Goal: Task Accomplishment & Management: Manage account settings

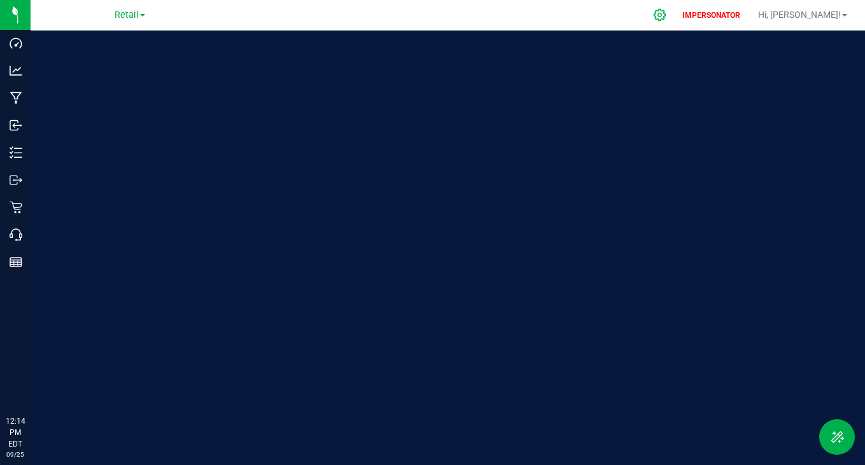
click at [667, 15] on icon at bounding box center [659, 14] width 13 height 13
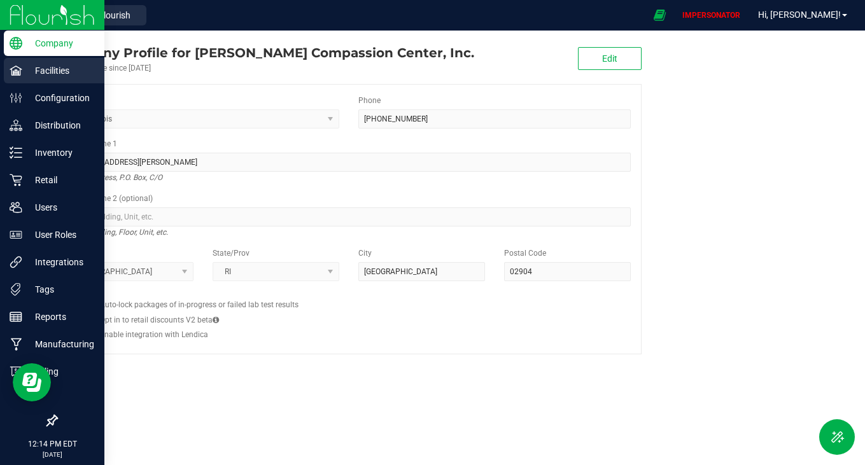
click at [27, 61] on div "Facilities" at bounding box center [54, 70] width 101 height 25
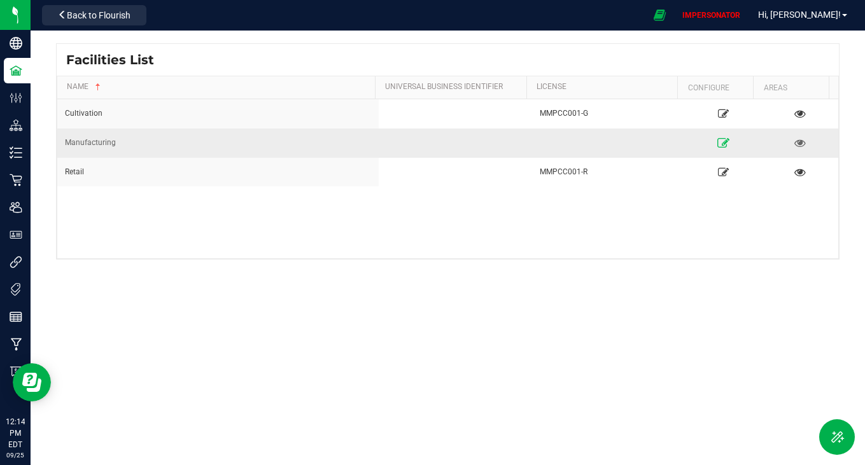
click at [718, 141] on icon at bounding box center [724, 142] width 12 height 9
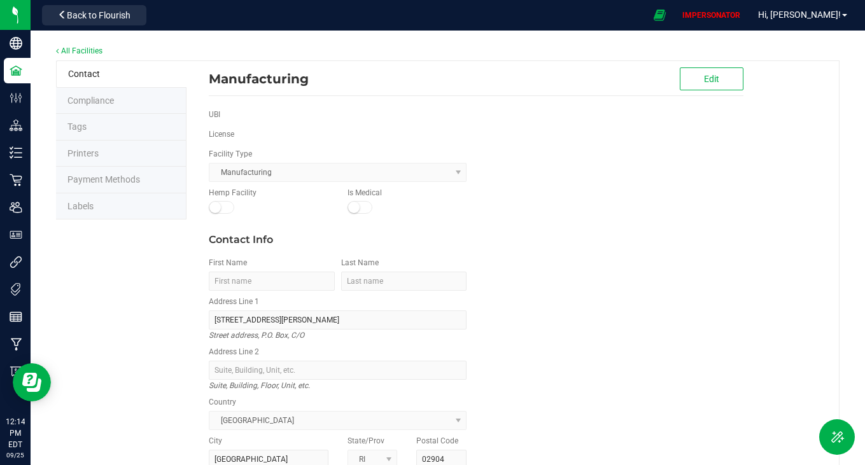
click at [110, 216] on li "Labels" at bounding box center [121, 207] width 131 height 27
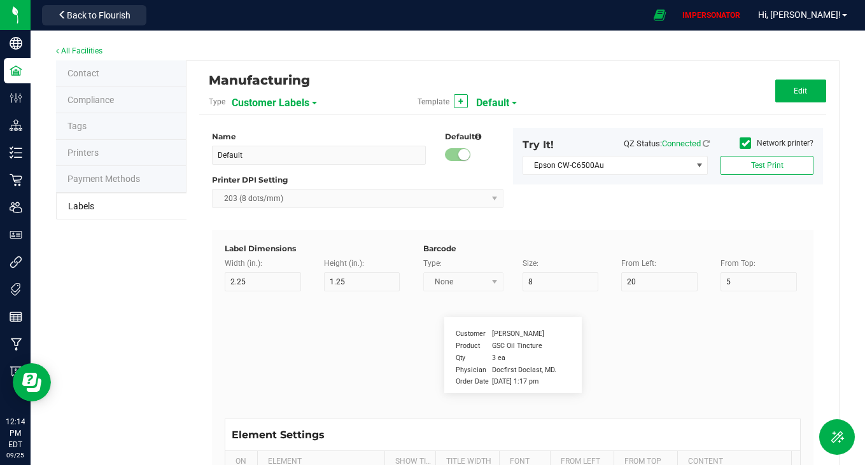
click at [276, 107] on span "Customer Labels" at bounding box center [271, 103] width 78 height 22
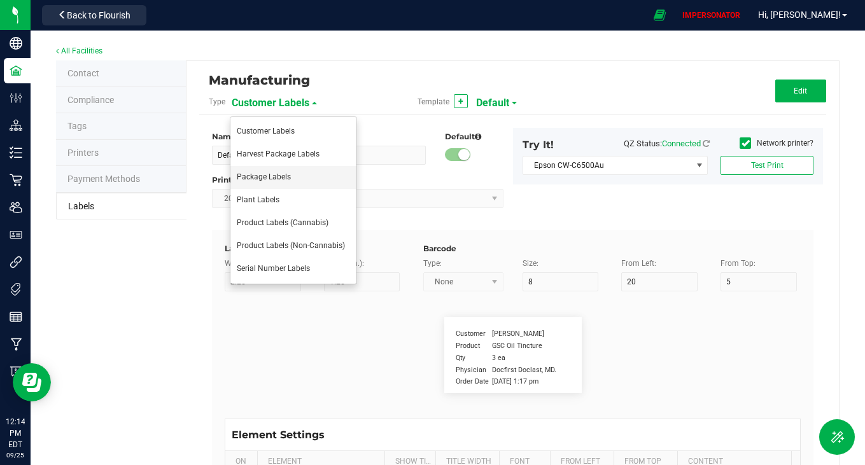
click at [274, 180] on span "Package Labels" at bounding box center [264, 177] width 54 height 9
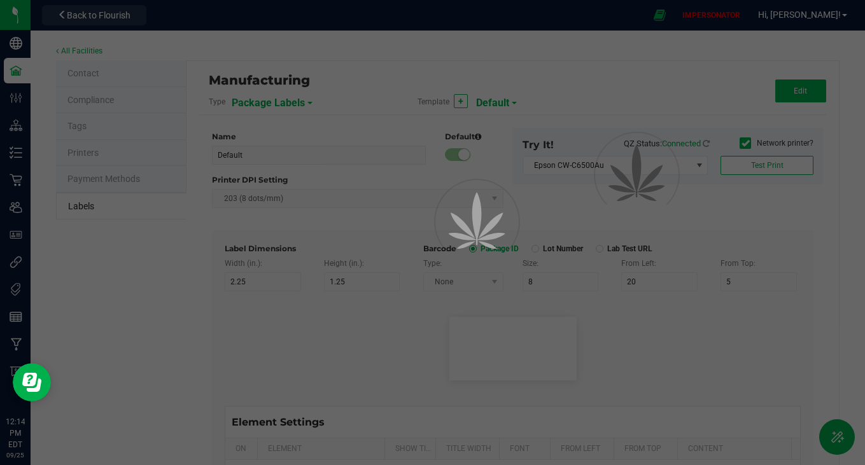
type input "New [PERSON_NAME] Flower Template"
type input "2"
type input "6"
type input "1"
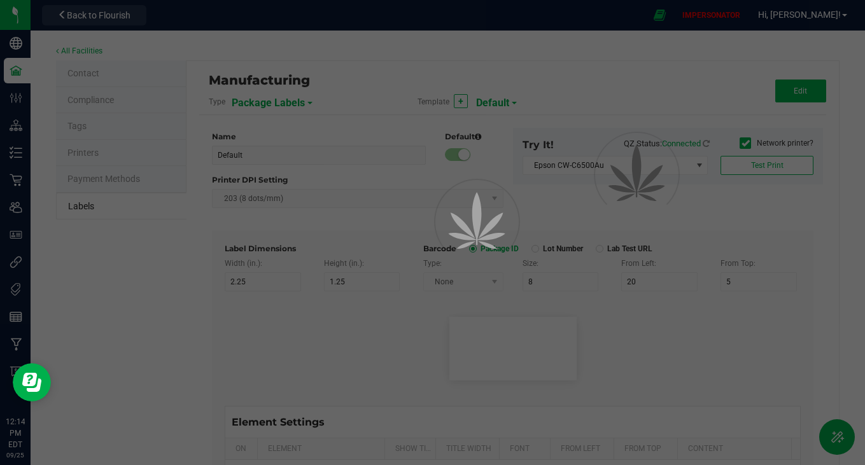
type input "47"
type input "Package ID"
type input "25"
type input "1"
type input "12"
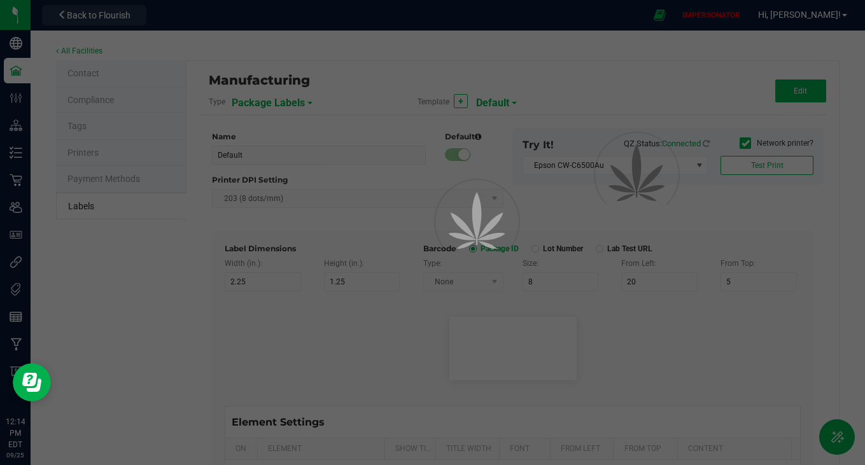
type input "CADMODS-20220420-096"
type input "SKU Name"
type input "1"
type input "15"
type input "Gelato Pen"
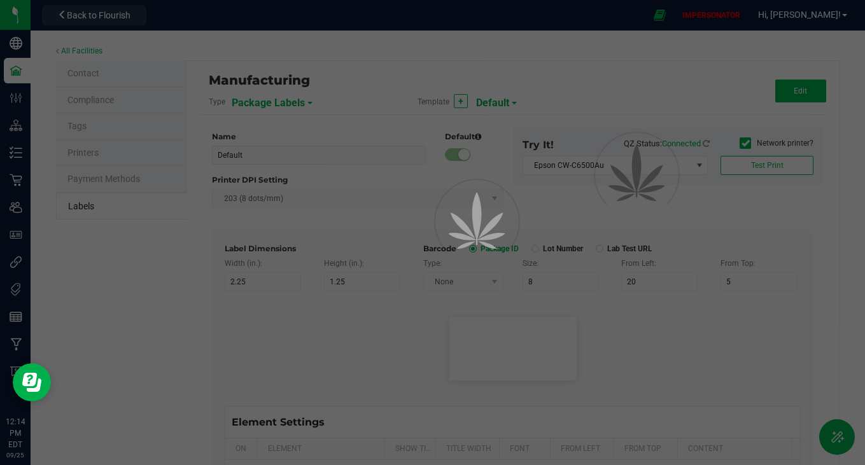
type input "Strain"
type input "1"
type input "21"
type input "Gelato"
type input "THC %"
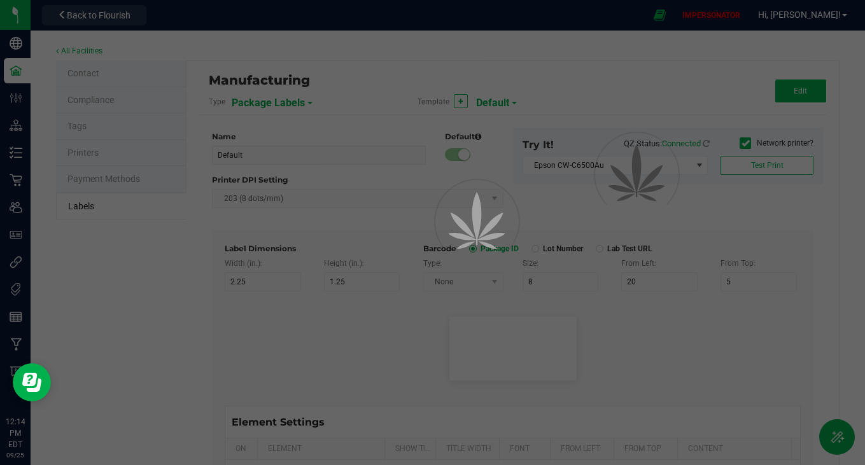
type input "1"
type input "24"
type input "21.5"
type input "CBD %"
type input "30"
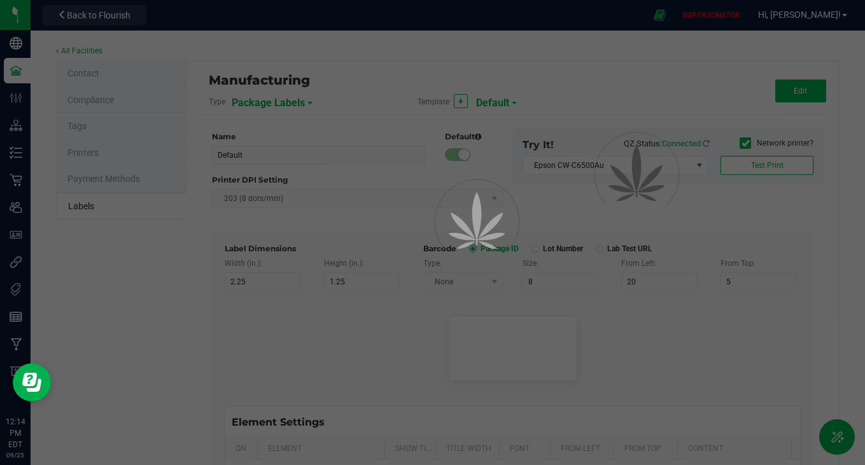
type input "24"
type input "3.6"
type input "Strain Description"
type input "1"
type input "27"
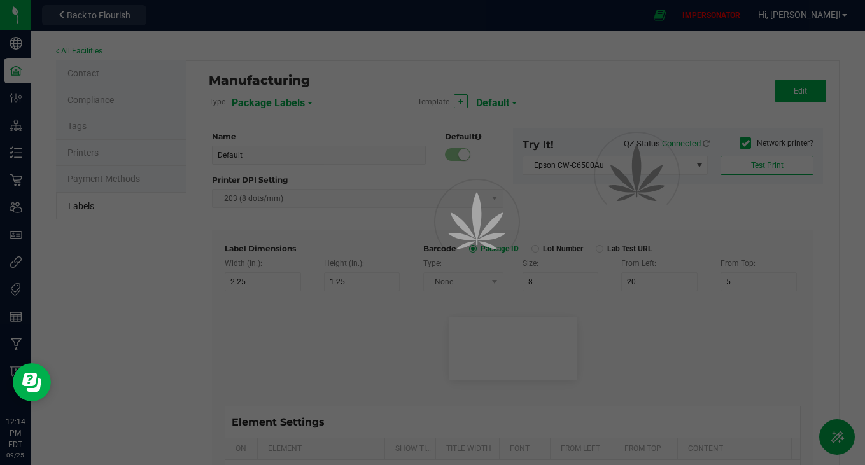
type input "Pineapple, Molasses, Napalm"
type input "Brand"
type input "1"
type input "9"
type input "Cannabis Co."
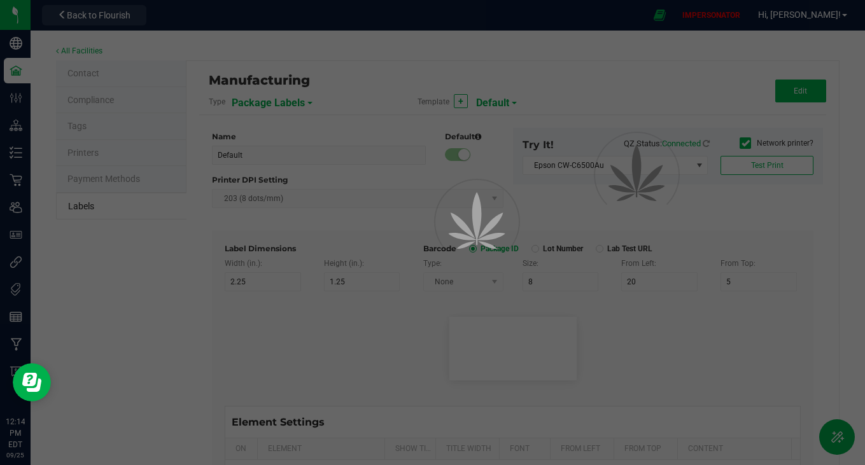
type input "Harvest Date"
type input "20"
type input "1"
type input "[DATE]"
type input "Dispensary"
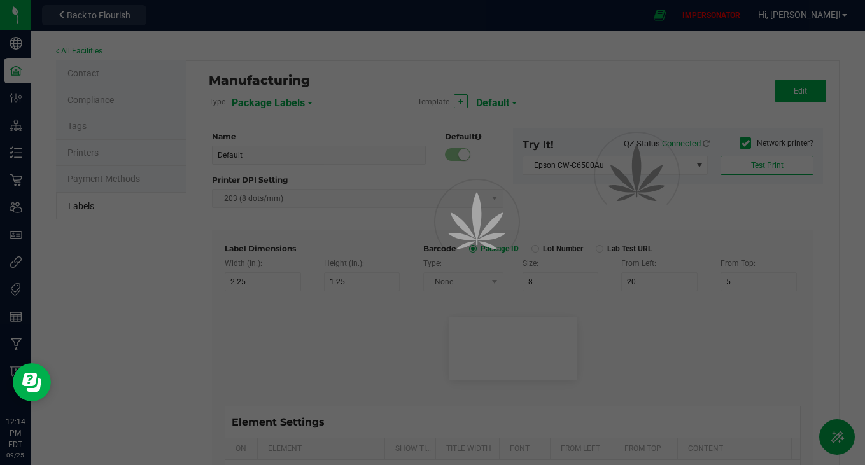
type input "10"
type input "1"
type input "5"
type input "[PERSON_NAME] Compassion Center - 0001"
type input "Warning"
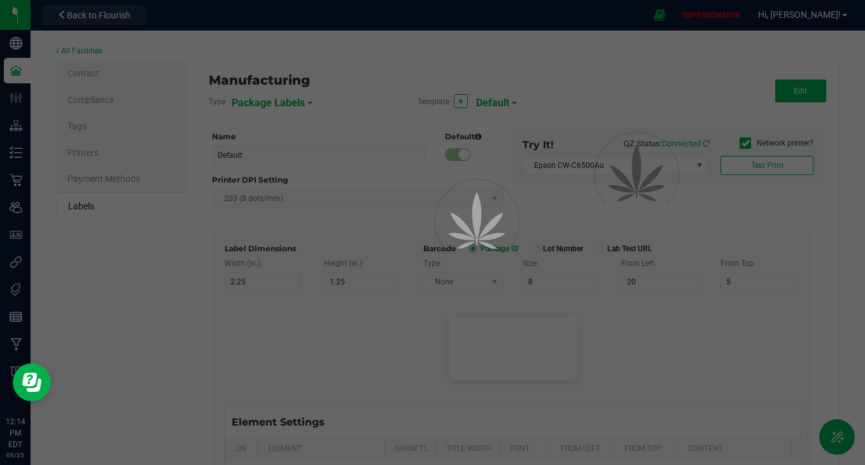
type input "10"
type input "1"
type input "39"
type input "American Association of Poison"
type input "Warning"
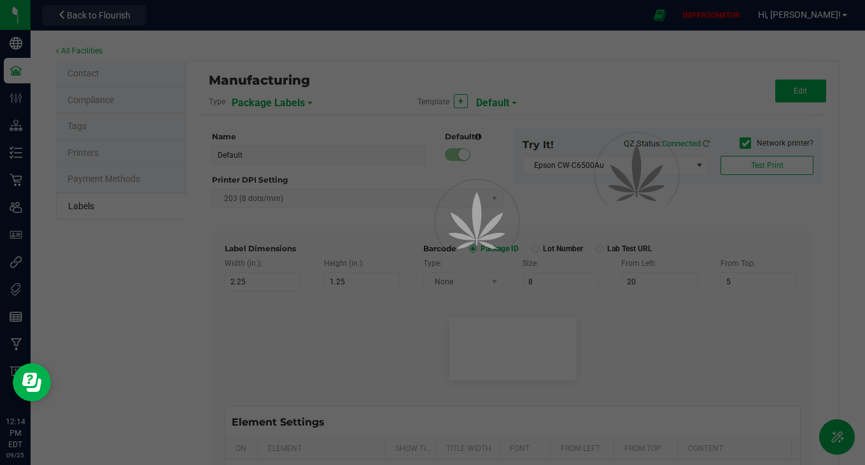
type input "10"
type input "1"
type input "42"
type input "Control Center [PHONE_NUMBER]"
type input "Usable"
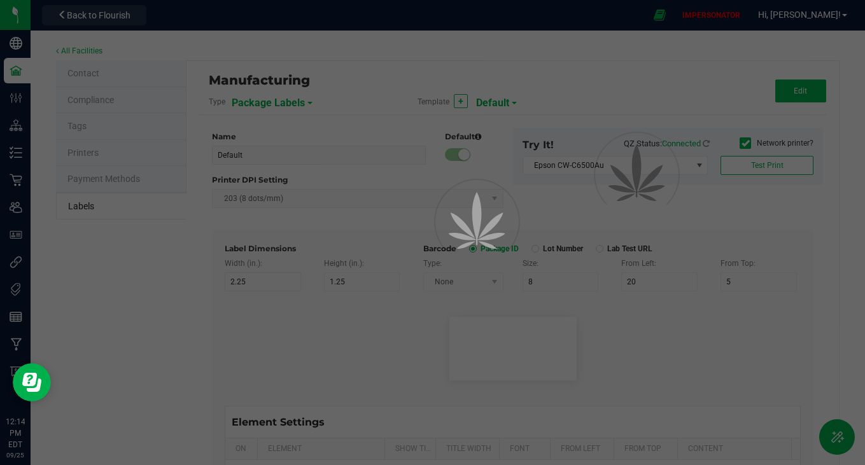
type input "1"
type input "33"
type input "Size"
type input "25"
type input "10"
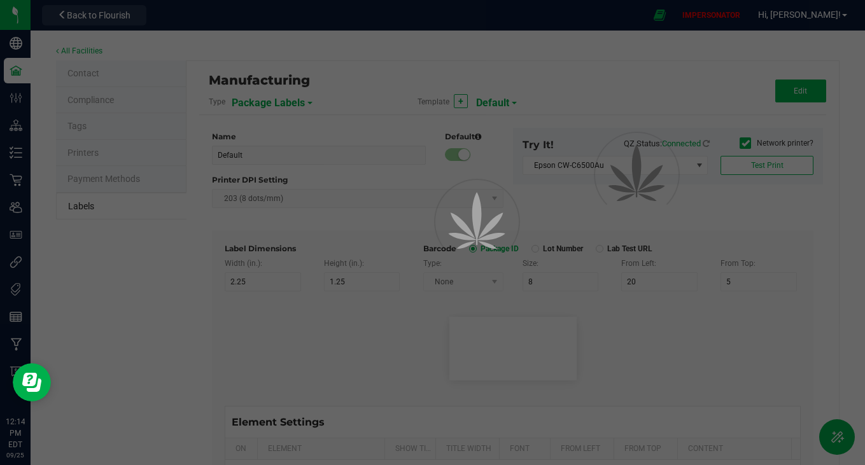
type input "20"
type input "44 ea"
type input "Package Date"
type input "25"
type input "10"
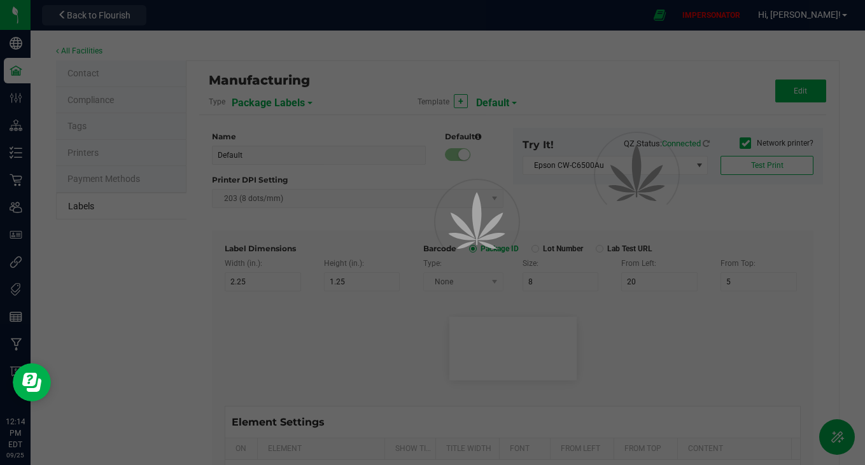
type input "25"
type input "[DATE] 10:14pm"
type input "Lot Number"
type input "25"
type input "10"
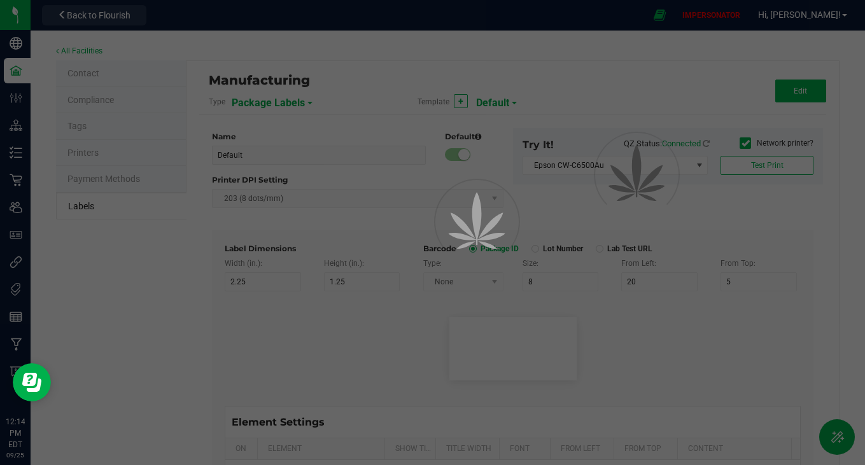
type input "LOT918234"
type input "SKU"
type input "25"
type input "10"
type input "42P017"
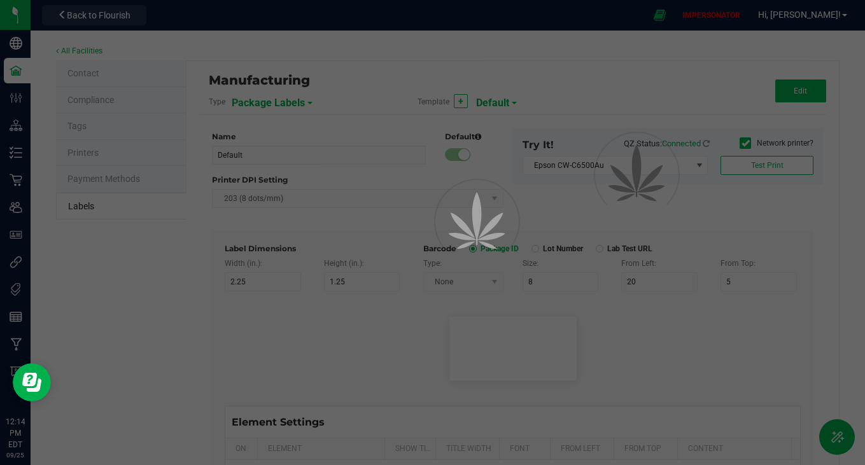
type input "Ref Field 1"
type input "25"
type input "10"
type input "35"
type input "Ref Field 1 Value"
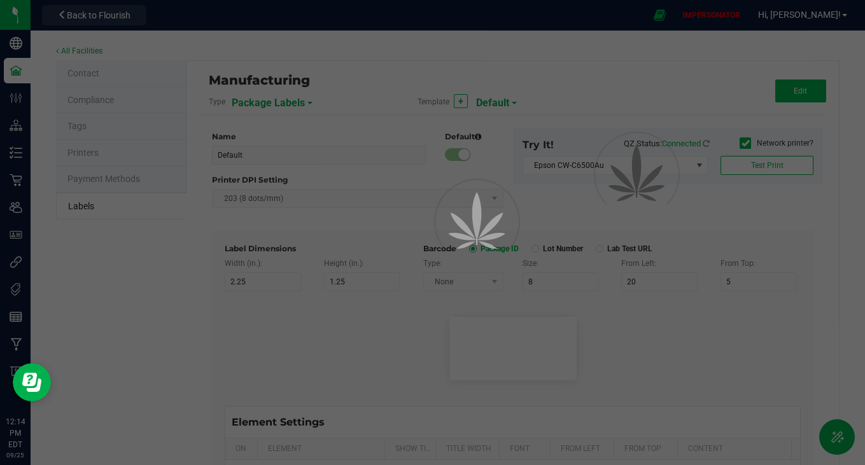
type input "Ref Field 2"
type input "25"
type input "10"
type input "35"
type input "Ref Field 2 Value"
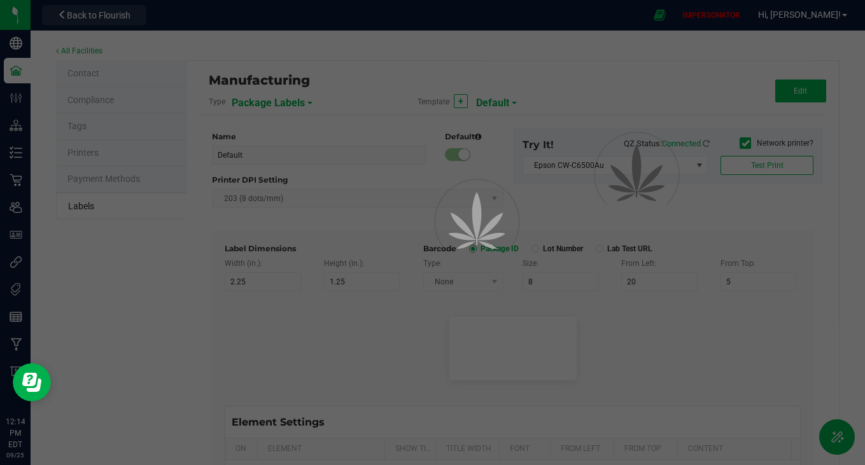
type input "Ref Field 3"
type input "25"
type input "10"
type input "35"
type input "Ref Field 3 Value"
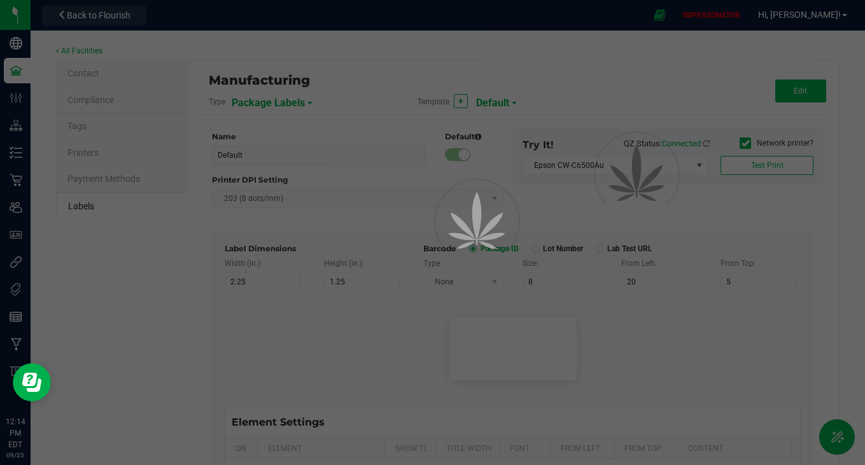
type input "Item Ref Field 1"
type input "25"
type input "10"
type input "35"
type input "Item Ref Field 1 Value"
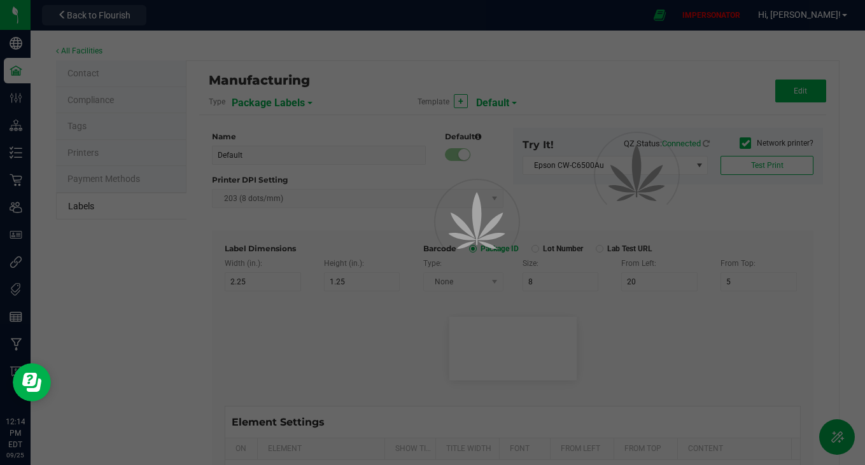
type input "Item Ref Field 2"
type input "25"
type input "10"
type input "35"
type input "Item Ref Field 2 Value"
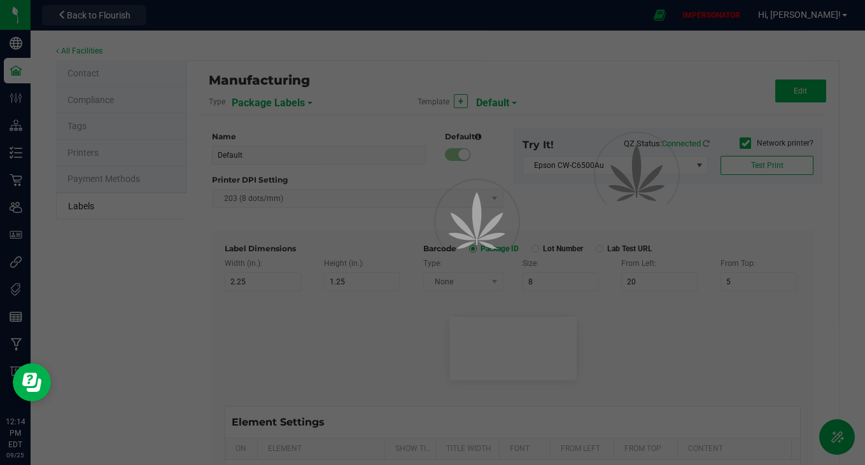
type input "Item Ref Field 3"
type input "25"
type input "10"
type input "35"
type input "Item Ref Field 3 Value"
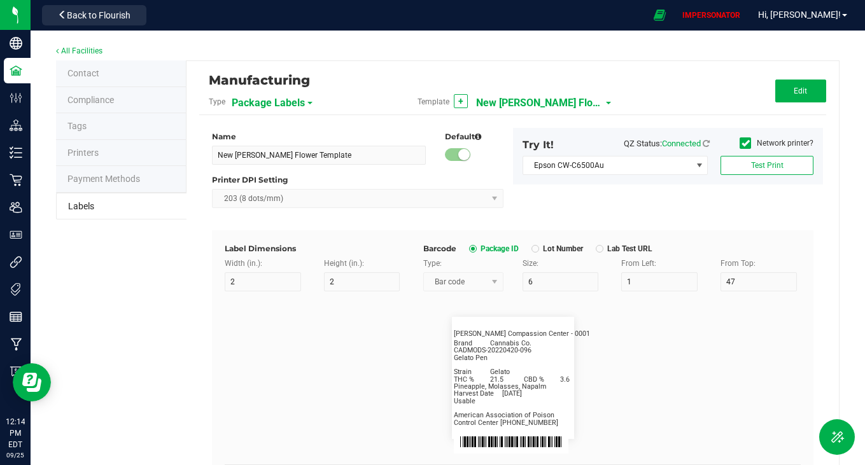
click at [520, 99] on span "New [PERSON_NAME] Flower Template" at bounding box center [539, 103] width 127 height 22
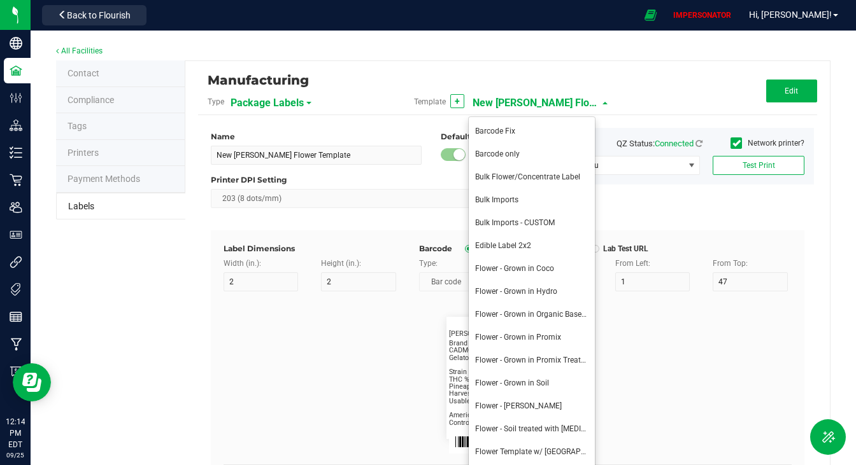
click at [707, 342] on flourish-label-viewer "CADMODS-20220420-096 Gelato Pen Strain Gelato THC % 21.5 CBD % 3.6 Pineapple, M…" at bounding box center [507, 378] width 568 height 122
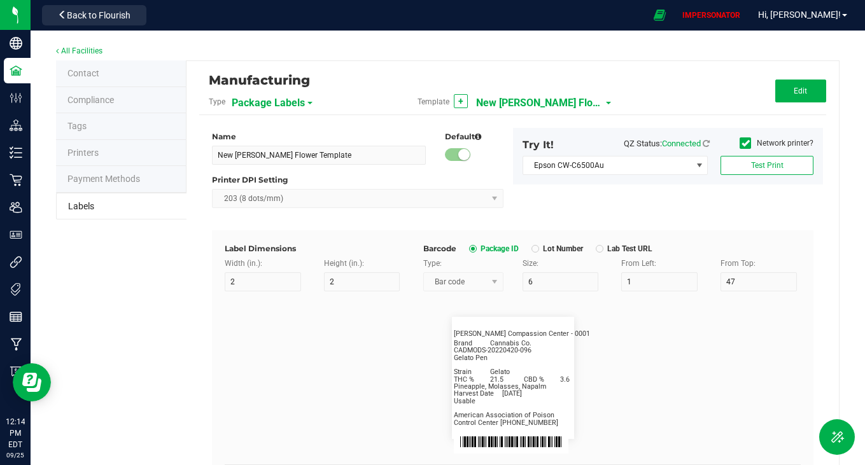
click at [563, 99] on span "New [PERSON_NAME] Flower Template" at bounding box center [539, 103] width 127 height 22
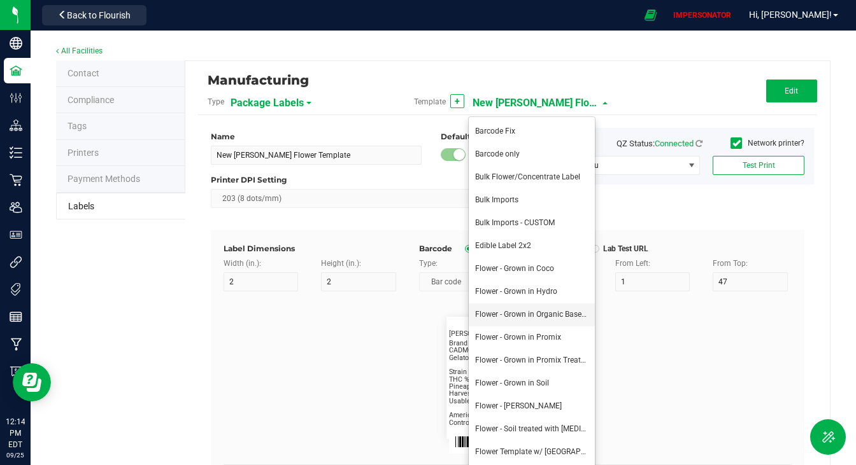
click at [536, 320] on li "Flower - Grown in Organic Based Soil" at bounding box center [532, 315] width 126 height 23
type input "Flower - Grown in Organic Based Soil"
type input "4"
type input "3"
type input "8"
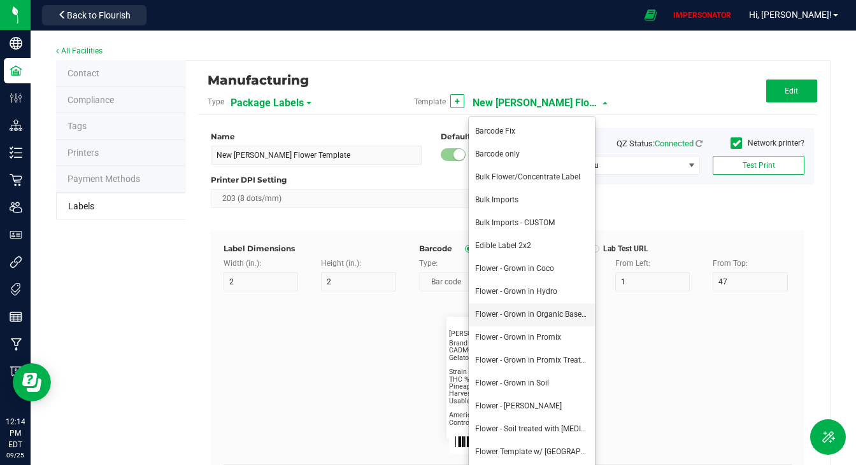
type input "5"
type input "40"
type input "10"
type input "5"
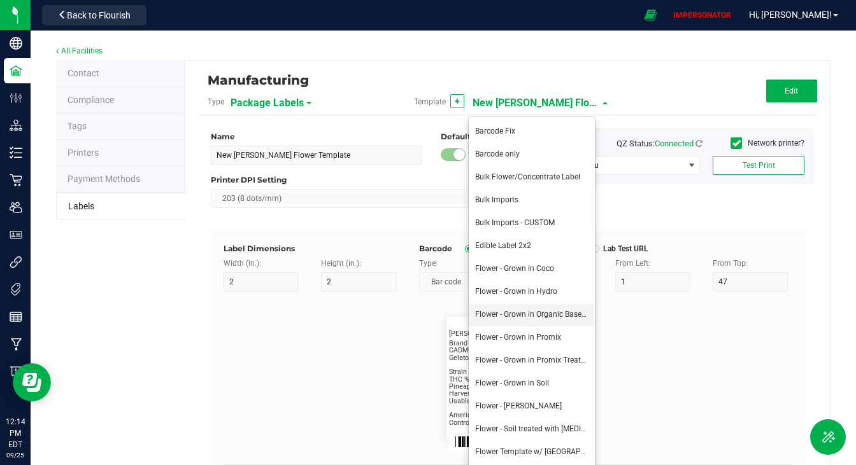
type input "CADMODS-20230420-096"
type input "25"
type input "10"
type input "5"
type input "10"
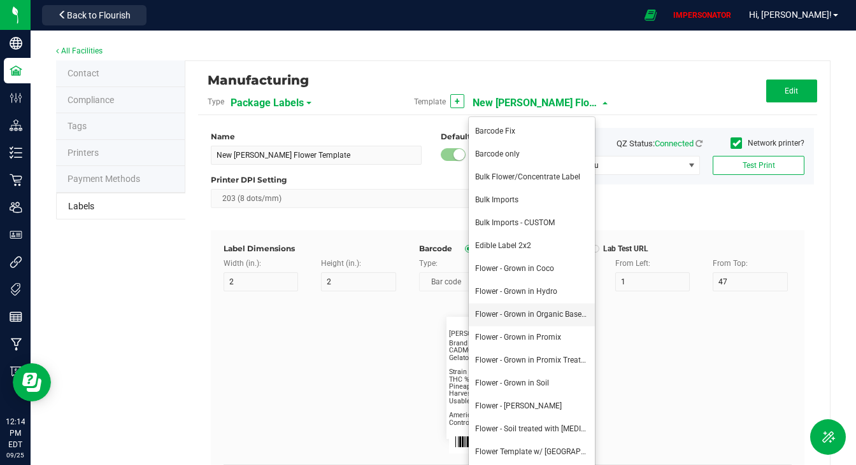
type input "25"
type input "10"
type input "5"
type input "15"
type input "Size"
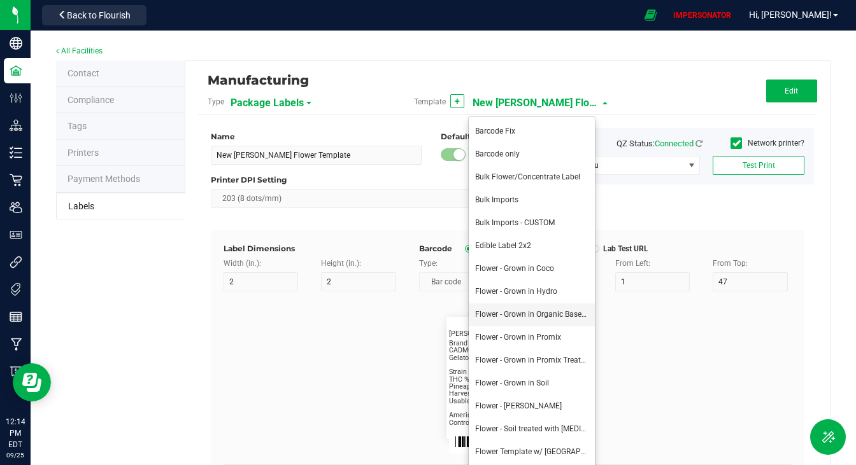
type input "25"
type input "10"
type input "5"
type input "20"
type input "44 ea"
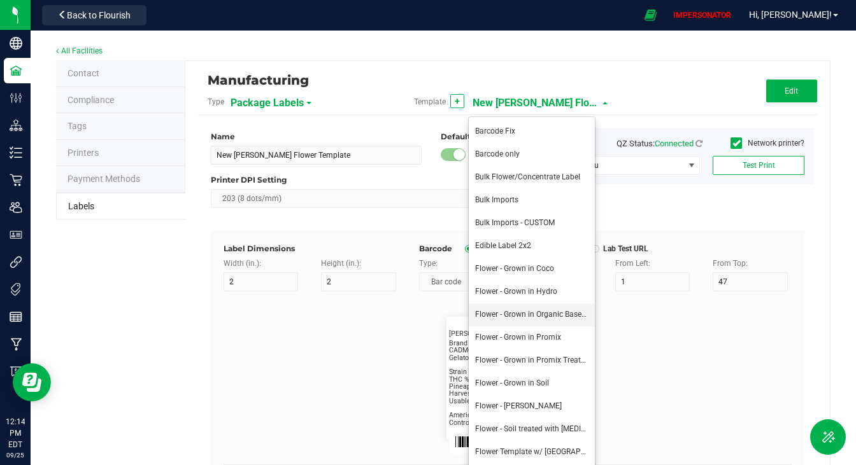
type input "Package Date"
type input "25"
type input "10"
type input "5"
type input "25"
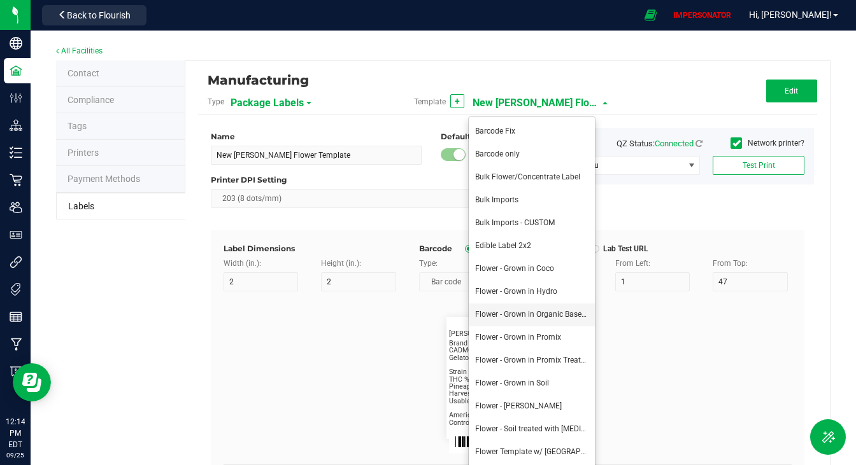
type input "[DATE] 10:14pm"
type input "Lot Number"
type input "25"
type input "10"
type input "5"
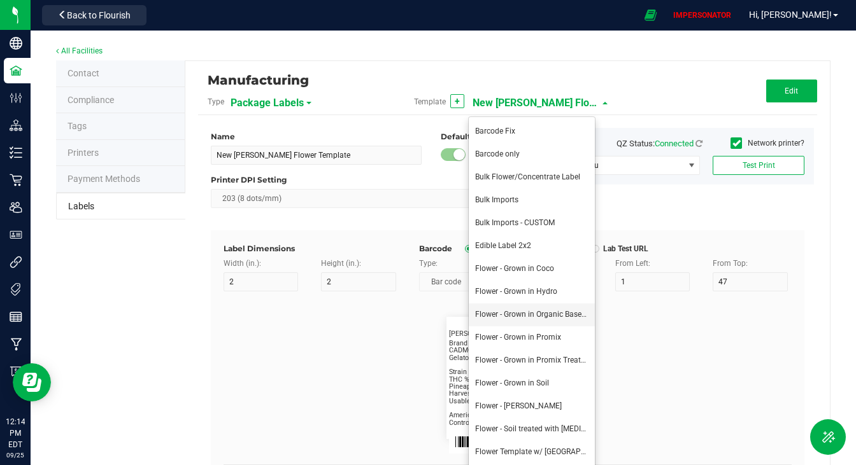
type input "30"
type input "LOT918234"
type input "SKU"
type input "25"
type input "10"
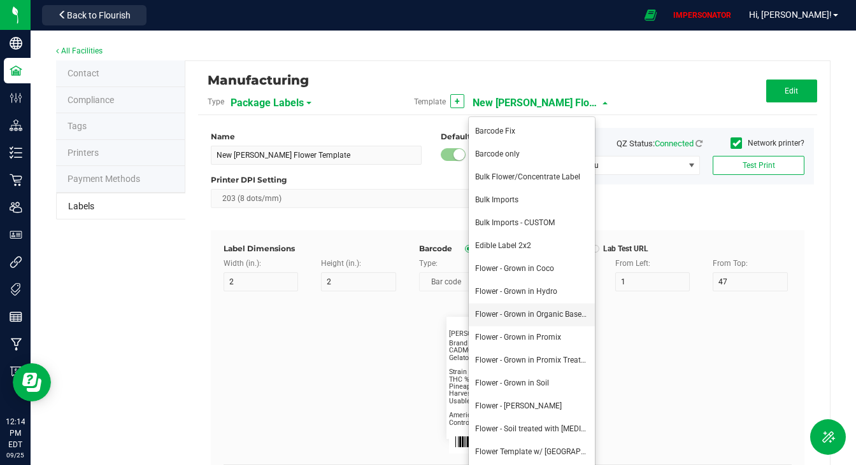
type input "5"
type input "30"
type input "42P017"
type input "Ref Field 1"
type input "25"
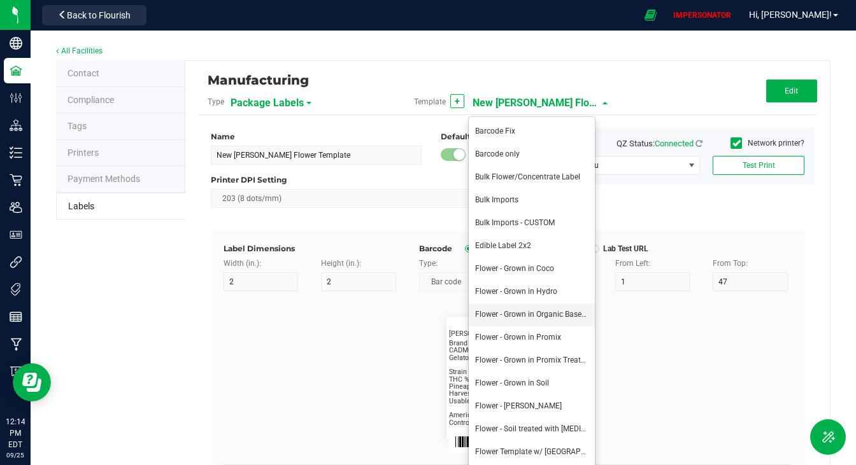
type input "10"
type input "5"
type input "35"
type input "Ref Field 1 Value"
type input "Ref Field 2"
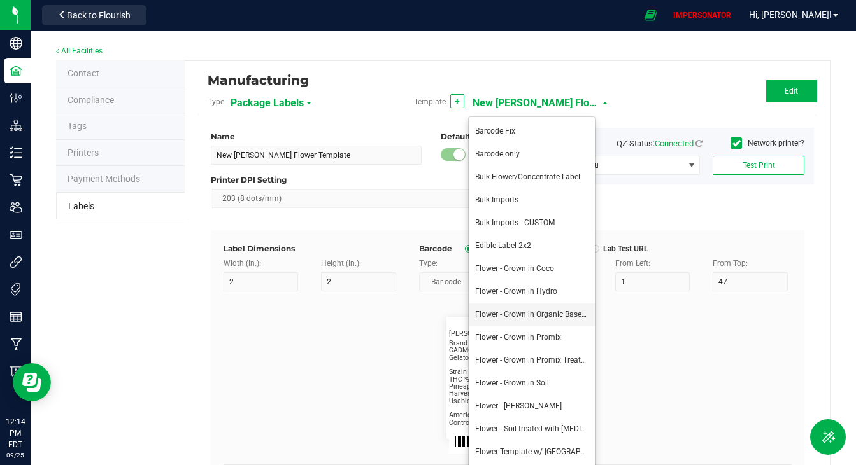
type input "25"
type input "10"
type input "5"
type input "35"
type input "Ref Field 2 Value"
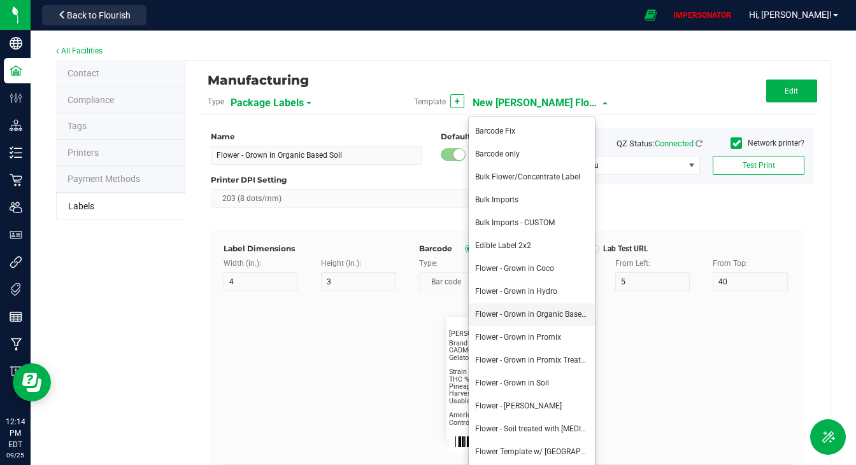
type input "Ref Field 3"
type input "25"
type input "10"
type input "5"
type input "35"
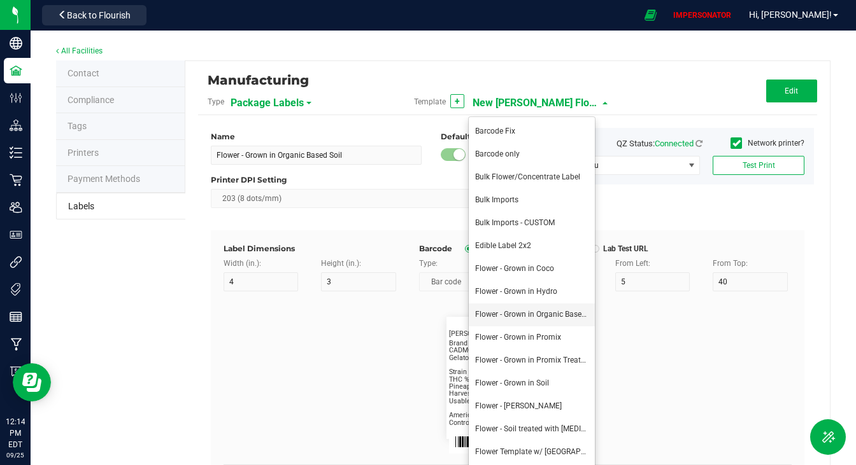
type input "Ref Field 3 Value"
type input "Item Ref Field 1"
type input "25"
type input "10"
type input "5"
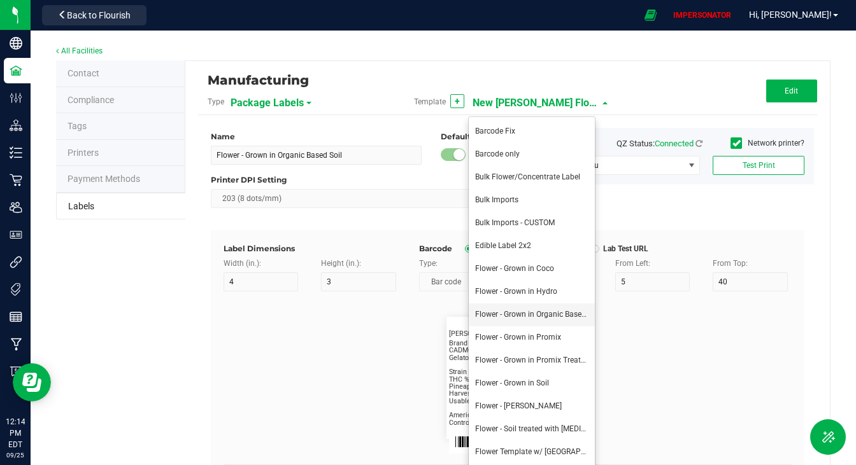
type input "35"
type input "Item Ref Field 1 Value"
type input "Item Ref Field 2"
type input "25"
type input "10"
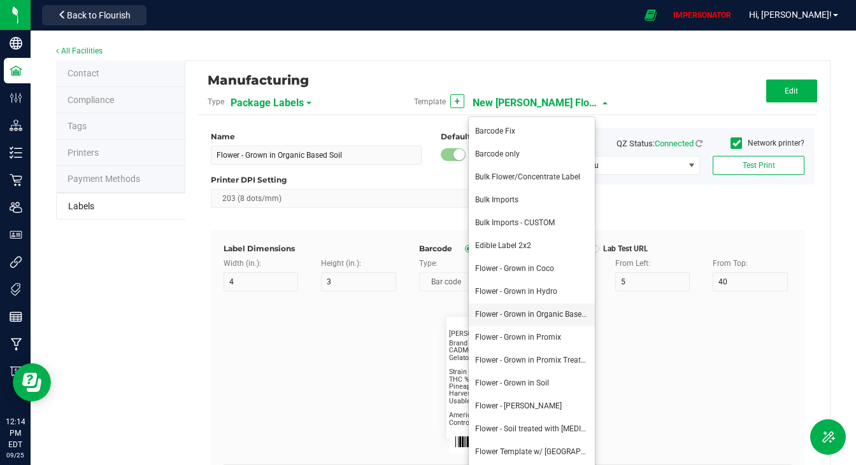
type input "5"
type input "35"
type input "Item Ref Field 2 Value"
type input "Item Ref Field 3"
type input "35"
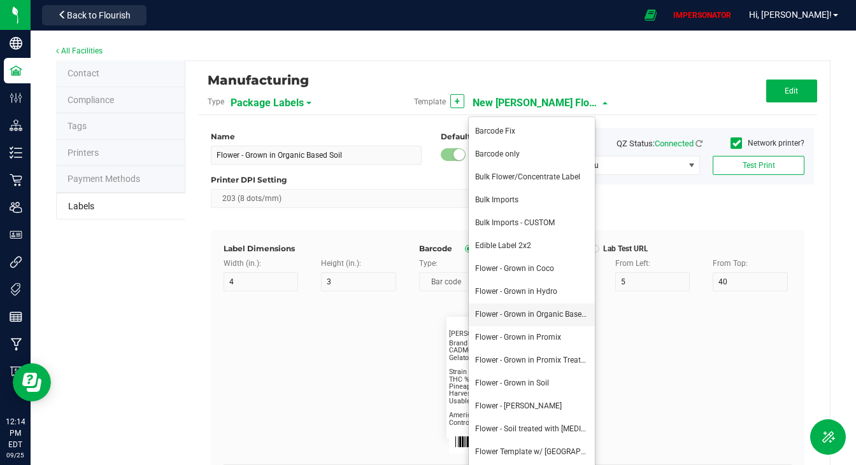
type input "Item Ref Field 3 Value"
type input "Item Ref Field 4"
type input "35"
type input "Item Ref Field 4 Value"
type input "Item Ref Field 5"
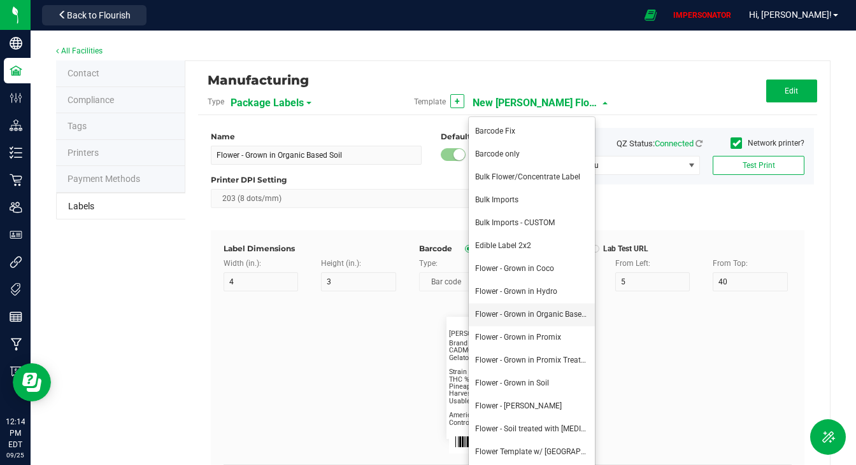
type input "35"
type input "Item Ref Field 5 Value"
type input "NDC Number"
type input "35"
type input "[PHONE_NUMBER]"
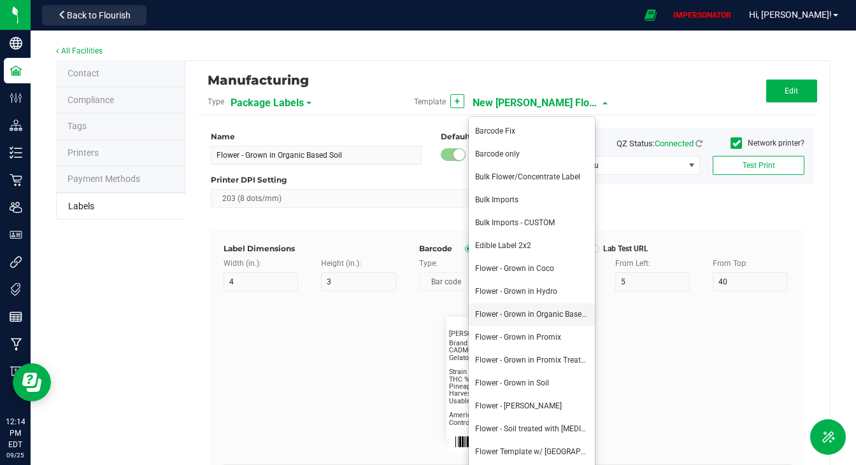
type input "Number of Servings"
type input "4 servings/item"
type input "Serving Size"
type input "1 cup"
type input "Serving Size (Grams)"
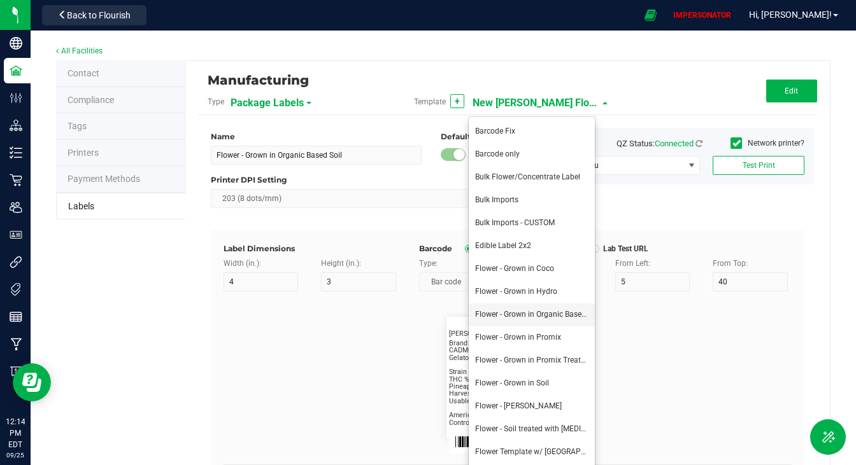
type input "4 g"
type input "Item Ingredients"
type input "Ingredient one, ingredient two"
type input "Allergens"
type input "Tree Nuts, Soy, Wheat"
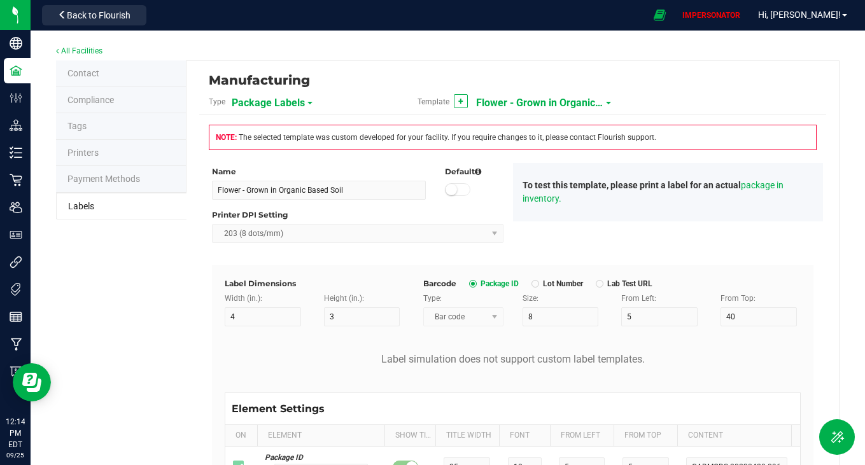
click at [539, 95] on span "Flower - Grown in Organic Based Soil" at bounding box center [539, 103] width 127 height 22
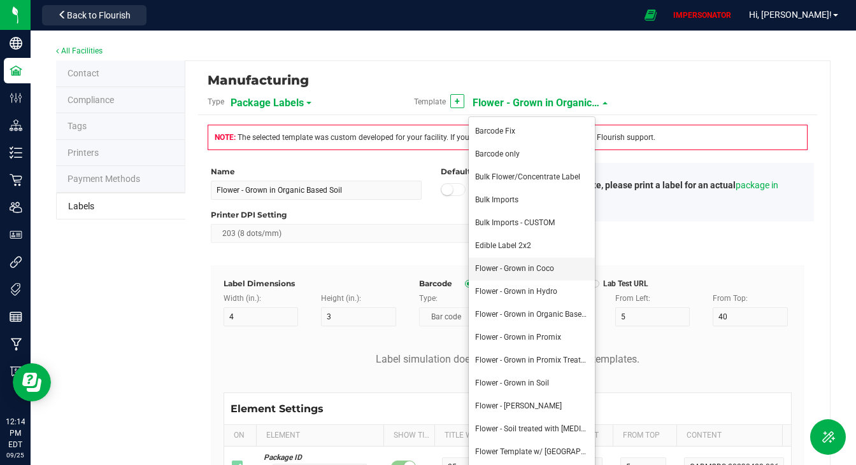
click at [528, 274] on li "Flower - Grown in Coco" at bounding box center [532, 269] width 126 height 23
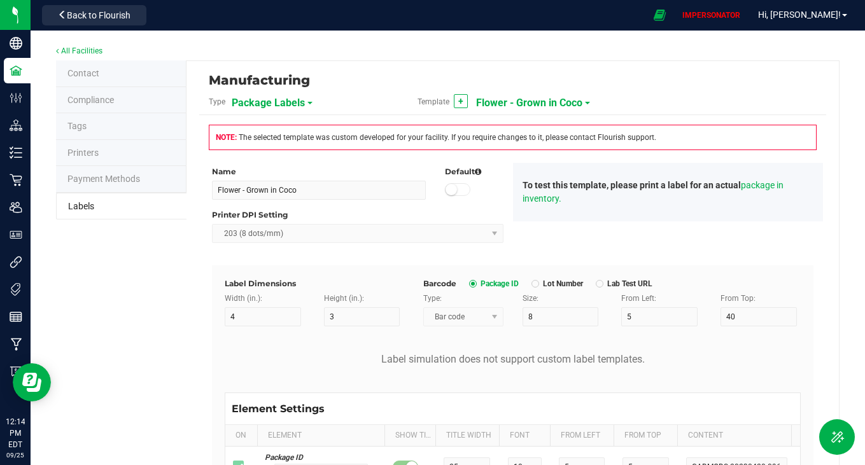
click at [528, 92] on span "Flower - Grown in Coco" at bounding box center [529, 103] width 106 height 22
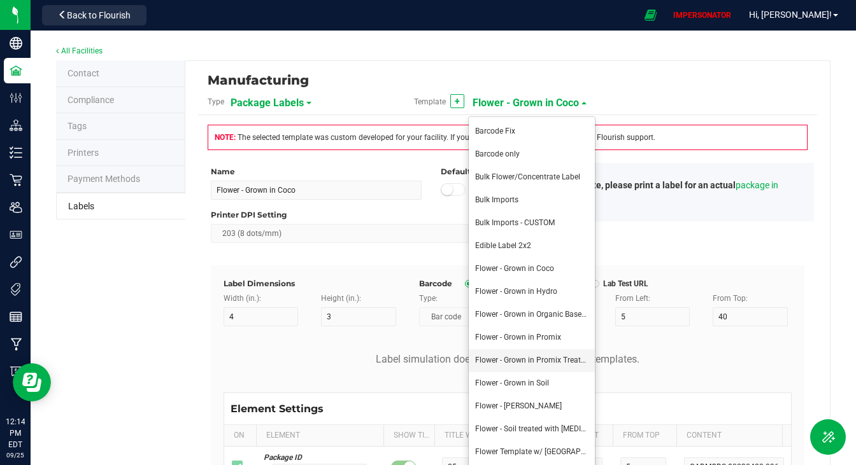
click at [531, 359] on span "Flower - Grown in Promix Treated with [MEDICAL_DATA]" at bounding box center [570, 360] width 190 height 9
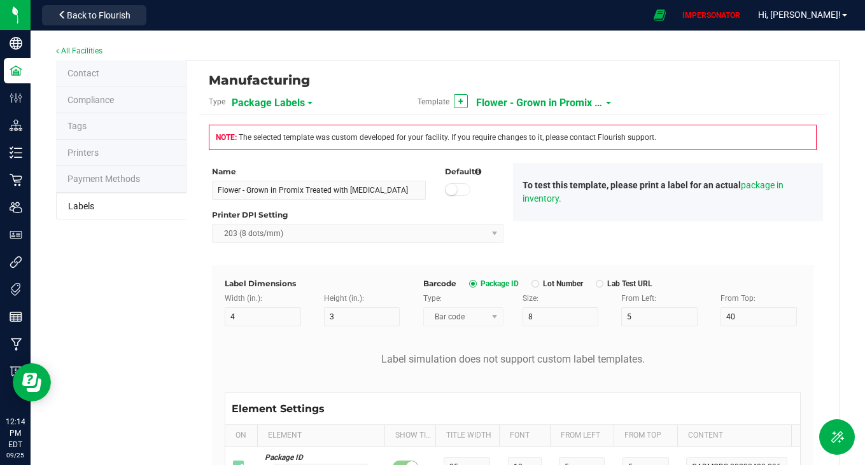
click at [518, 100] on span "Flower - Grown in Promix Treated with [MEDICAL_DATA]" at bounding box center [539, 103] width 127 height 22
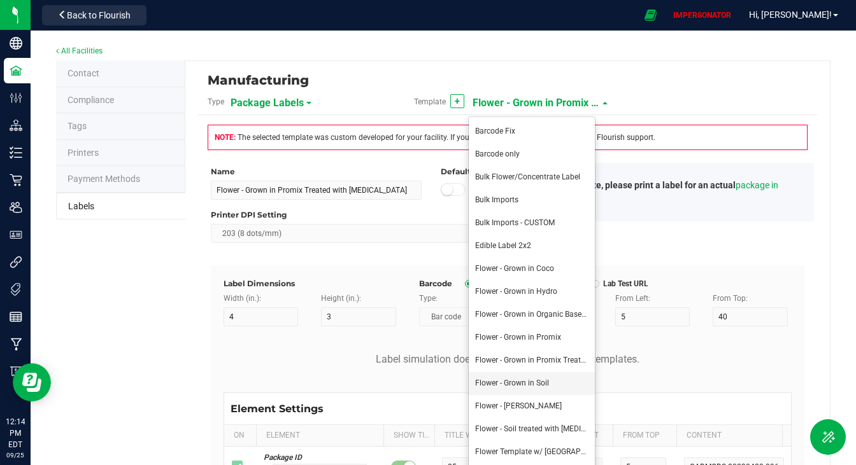
click at [534, 379] on span "Flower - Grown in Soil" at bounding box center [512, 383] width 74 height 9
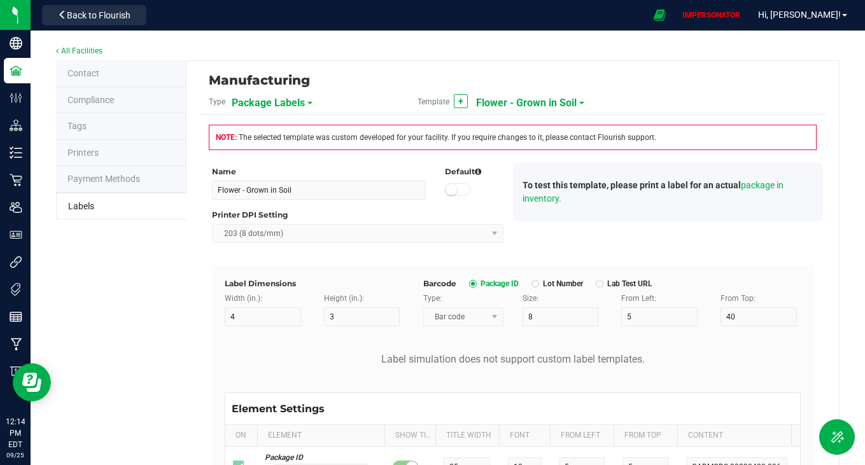
click at [524, 103] on span "Flower - Grown in Soil" at bounding box center [526, 103] width 101 height 22
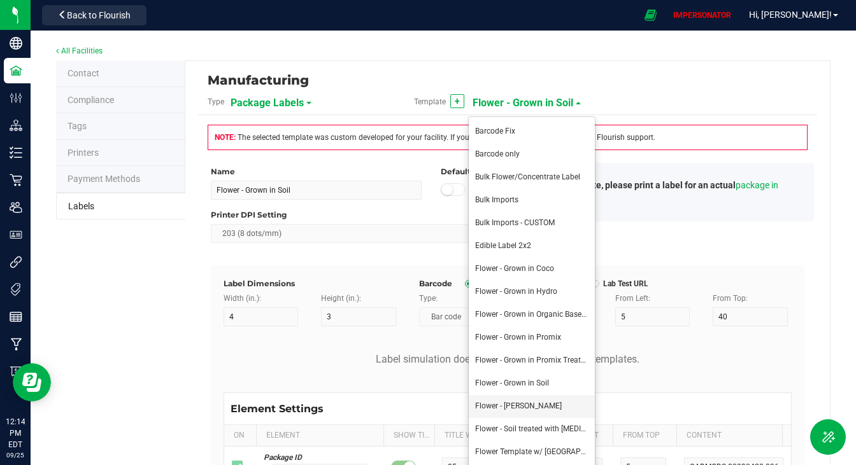
click at [534, 405] on li "Flower - [PERSON_NAME]" at bounding box center [532, 406] width 126 height 23
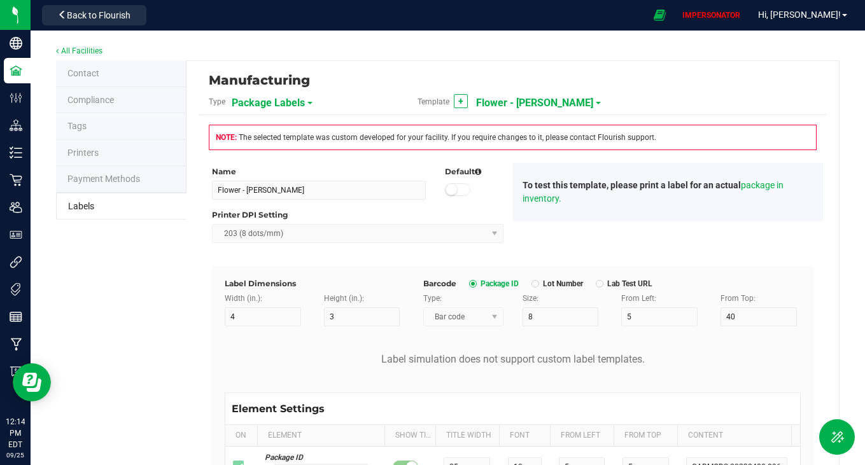
click at [521, 96] on span "Flower - [PERSON_NAME]" at bounding box center [534, 103] width 117 height 22
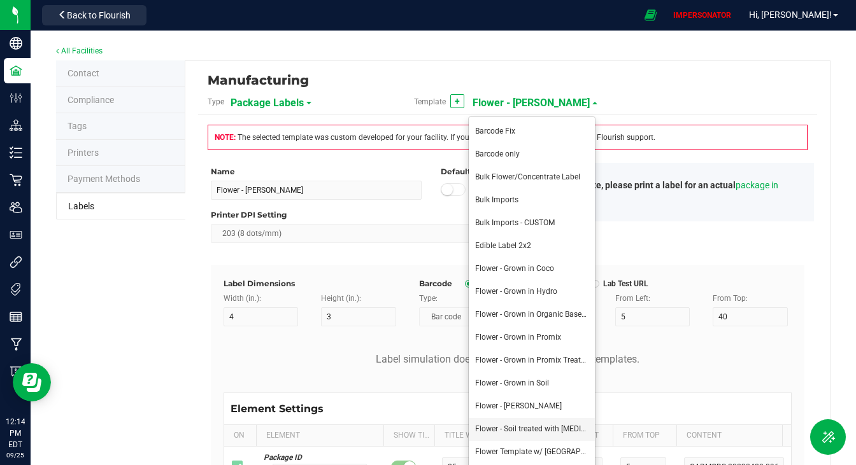
click at [528, 428] on span "Flower - Soil treated with [MEDICAL_DATA]" at bounding box center [547, 429] width 144 height 9
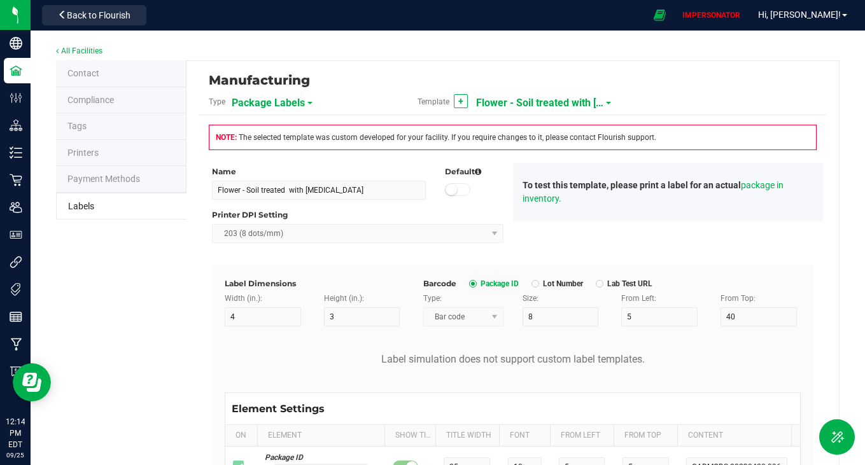
click at [555, 103] on span "Flower - Soil treated with [MEDICAL_DATA]" at bounding box center [539, 103] width 127 height 22
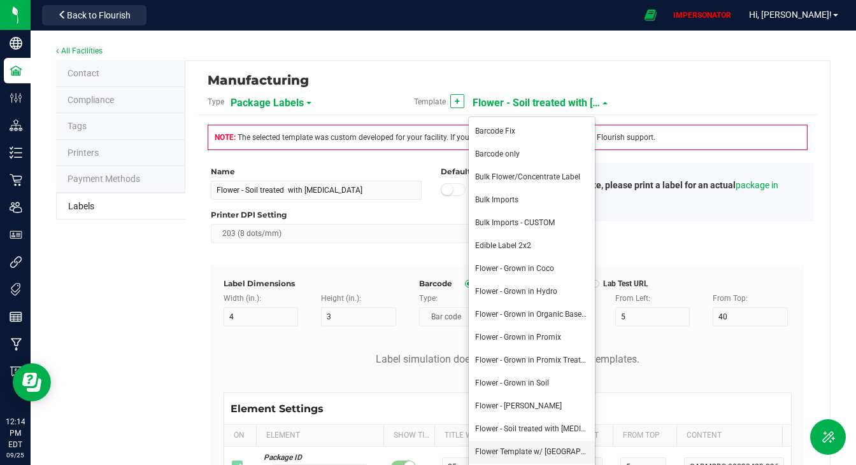
click at [563, 453] on span "Flower Template w/ [GEOGRAPHIC_DATA]" at bounding box center [546, 452] width 143 height 9
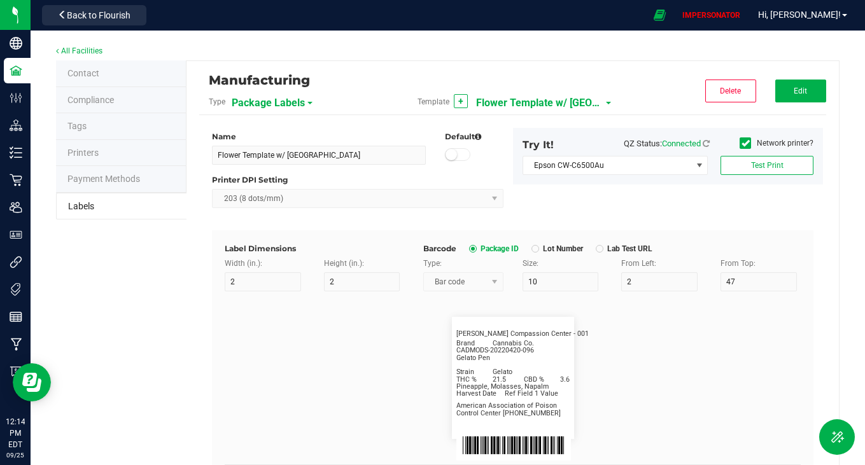
click at [567, 103] on span "Flower Template w/ [GEOGRAPHIC_DATA]" at bounding box center [539, 103] width 127 height 22
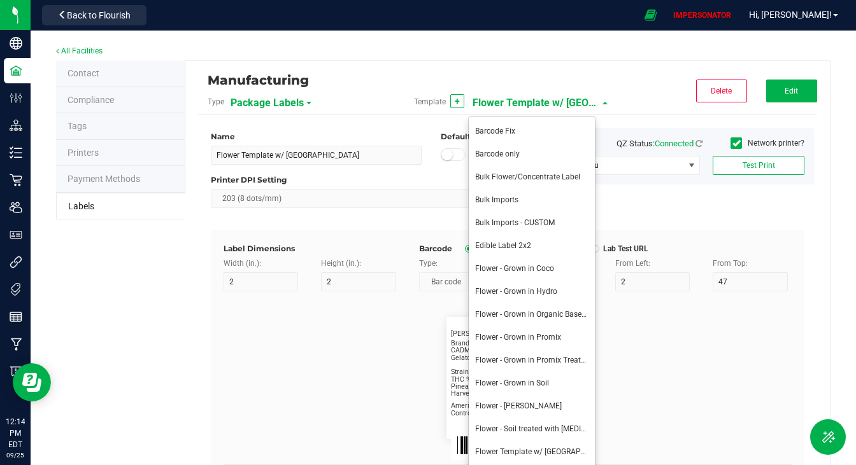
click at [567, 101] on span "Flower Template w/ [GEOGRAPHIC_DATA]" at bounding box center [535, 103] width 127 height 22
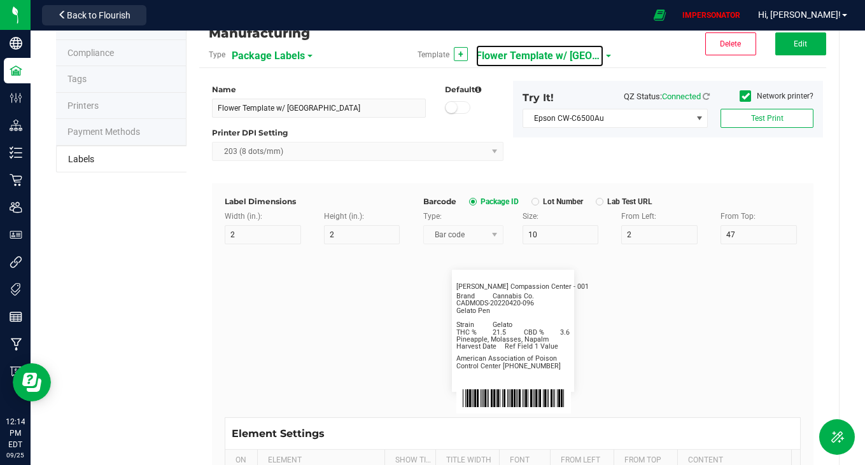
scroll to position [43, 0]
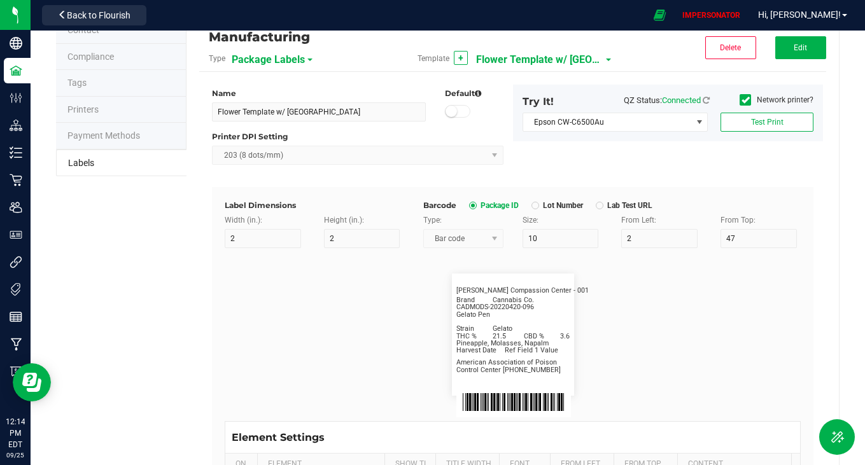
click at [527, 57] on span "Flower Template w/ [GEOGRAPHIC_DATA]" at bounding box center [539, 60] width 127 height 22
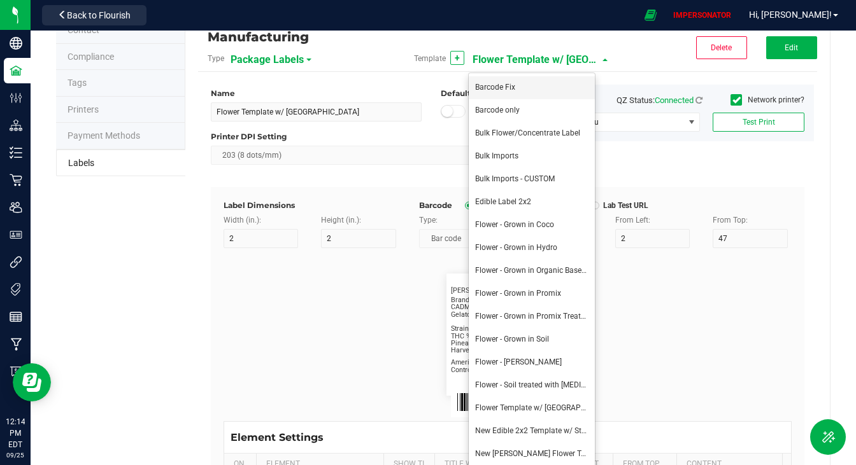
click at [528, 84] on li "Barcode Fix" at bounding box center [532, 87] width 126 height 23
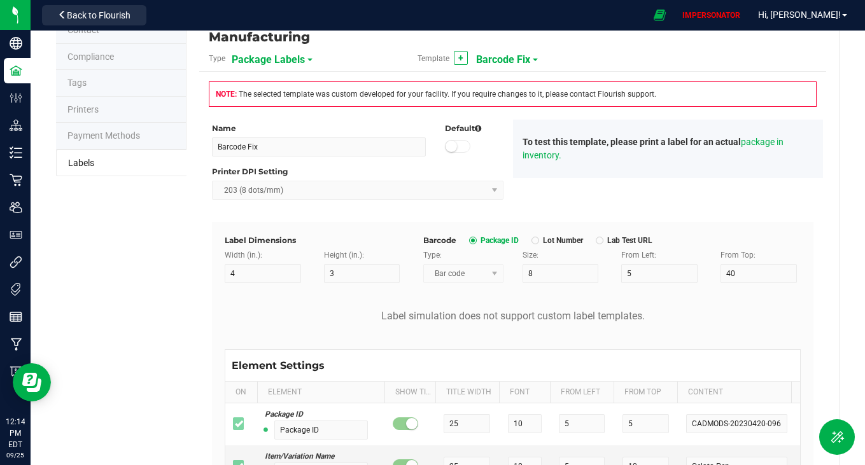
click at [514, 62] on span "Barcode Fix" at bounding box center [503, 60] width 54 height 22
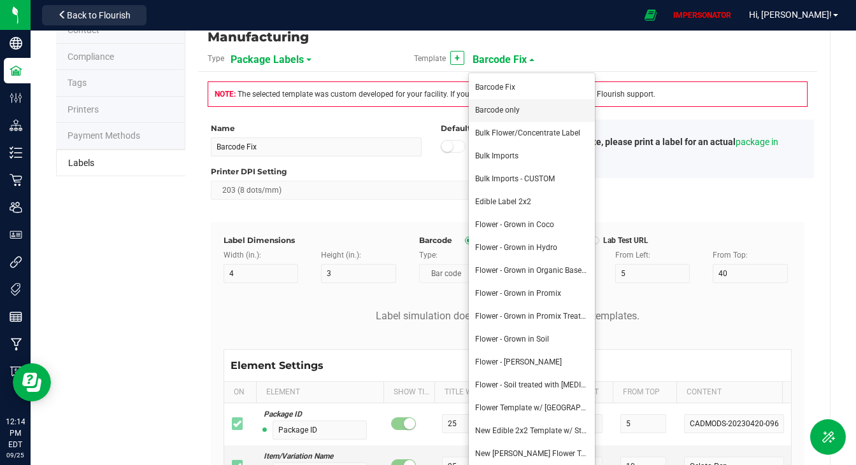
click at [514, 110] on span "Barcode only" at bounding box center [497, 110] width 45 height 9
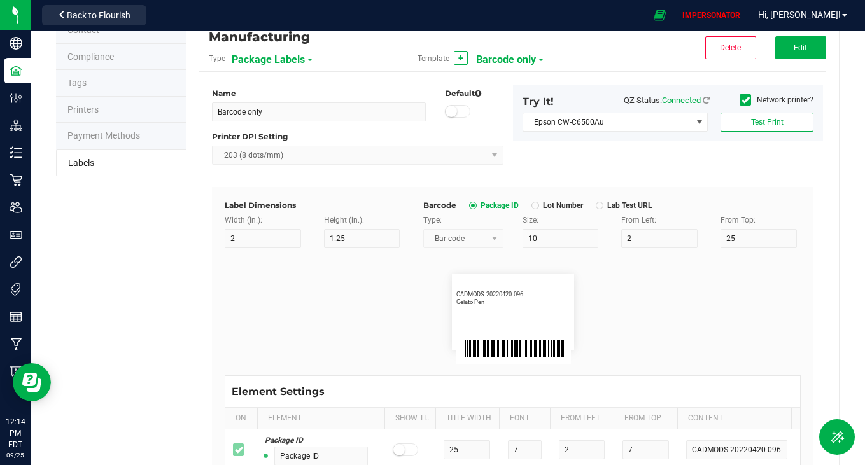
click at [495, 55] on span "Barcode only" at bounding box center [506, 60] width 60 height 22
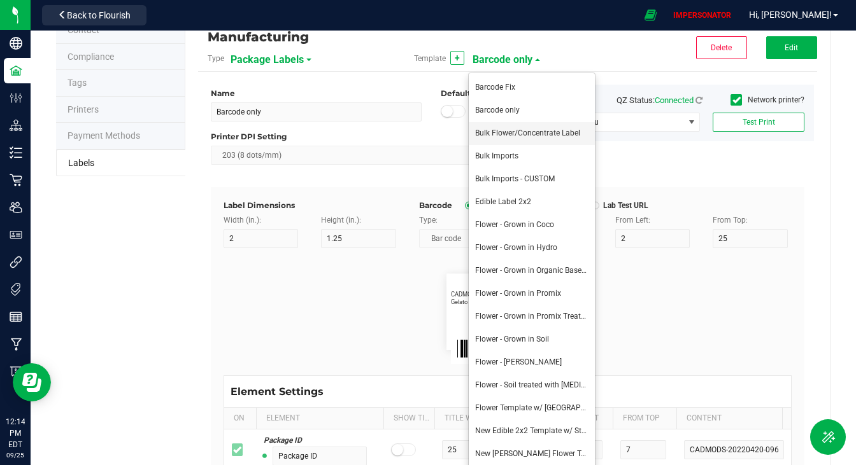
click at [509, 132] on span "Bulk Flower/Concentrate Label" at bounding box center [527, 133] width 105 height 9
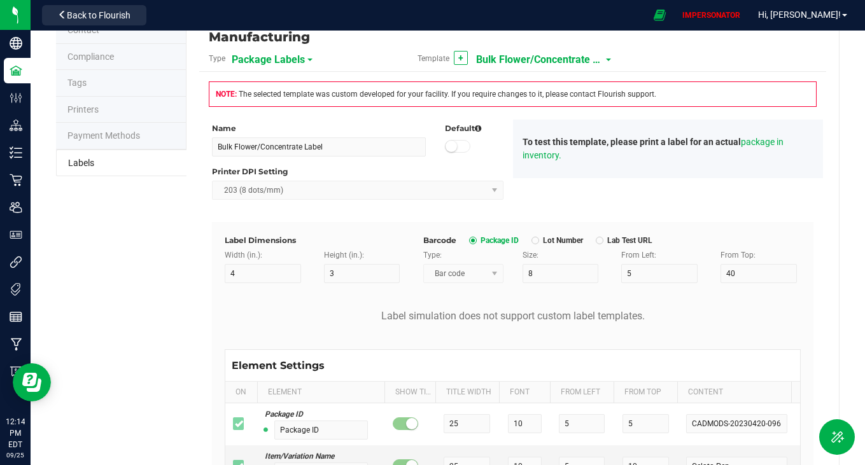
click at [533, 52] on span "Bulk Flower/Concentrate Label" at bounding box center [539, 60] width 127 height 22
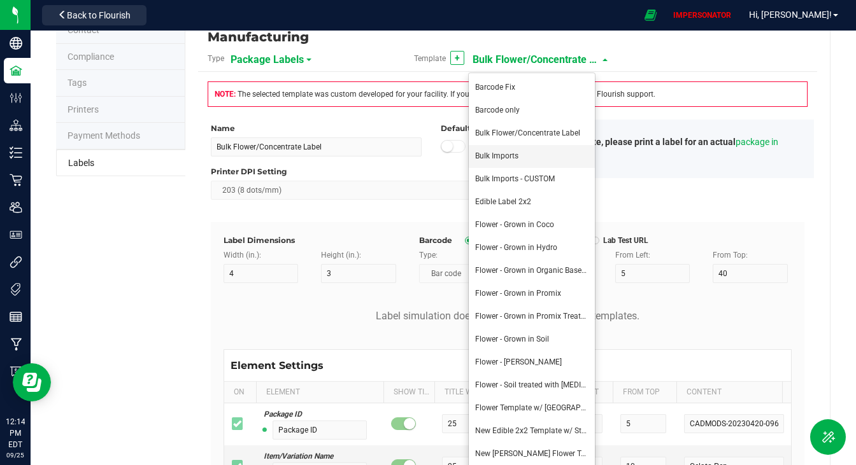
click at [539, 162] on li "Bulk Imports" at bounding box center [532, 156] width 126 height 23
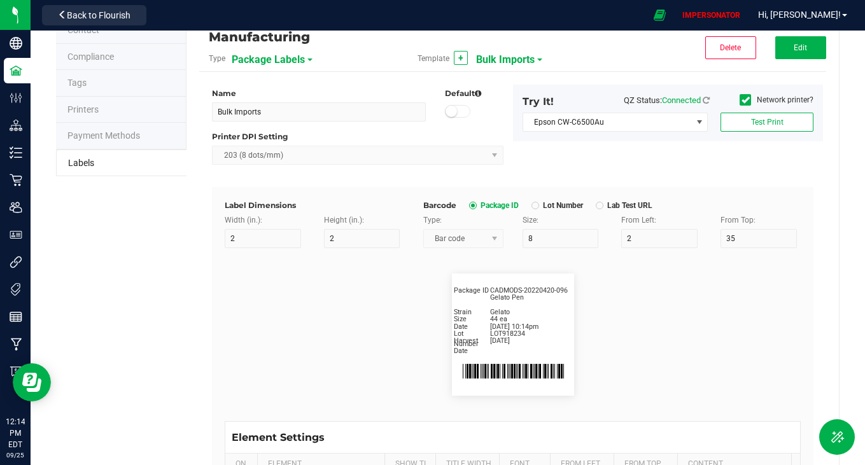
click at [504, 62] on span "Bulk Imports" at bounding box center [505, 60] width 59 height 22
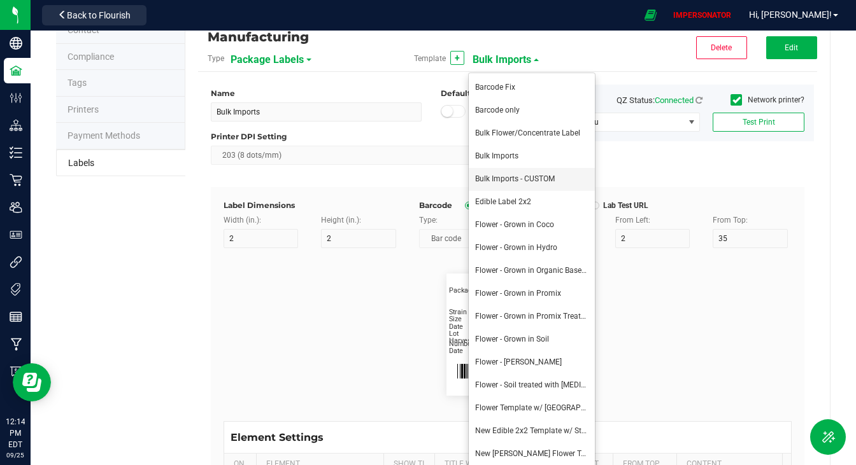
click at [514, 174] on span "Bulk Imports - CUSTOM" at bounding box center [515, 178] width 80 height 9
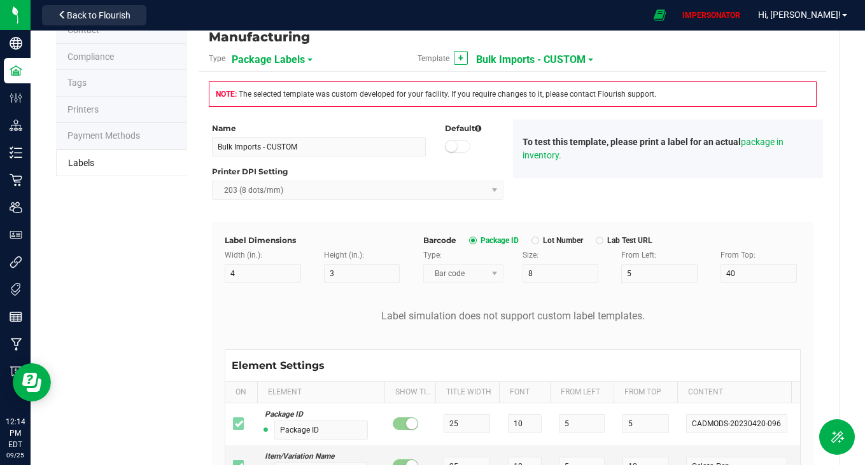
click at [521, 52] on span "Bulk Imports - CUSTOM" at bounding box center [531, 60] width 110 height 22
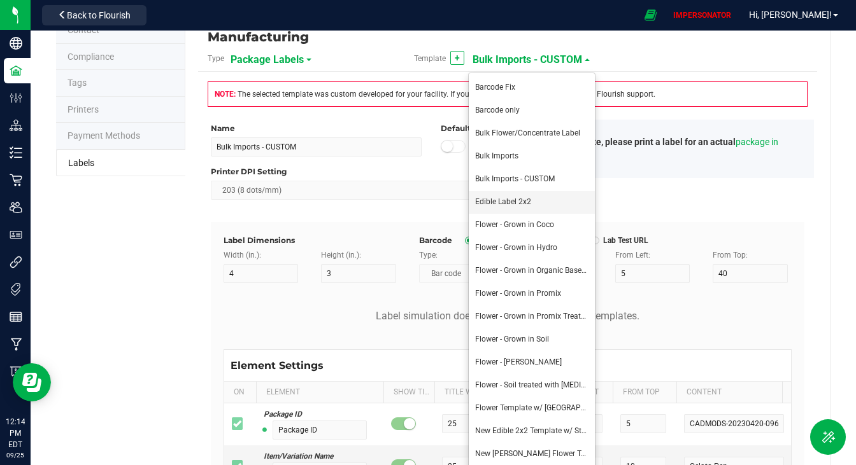
click at [521, 203] on span "Edible Label 2x2" at bounding box center [503, 201] width 56 height 9
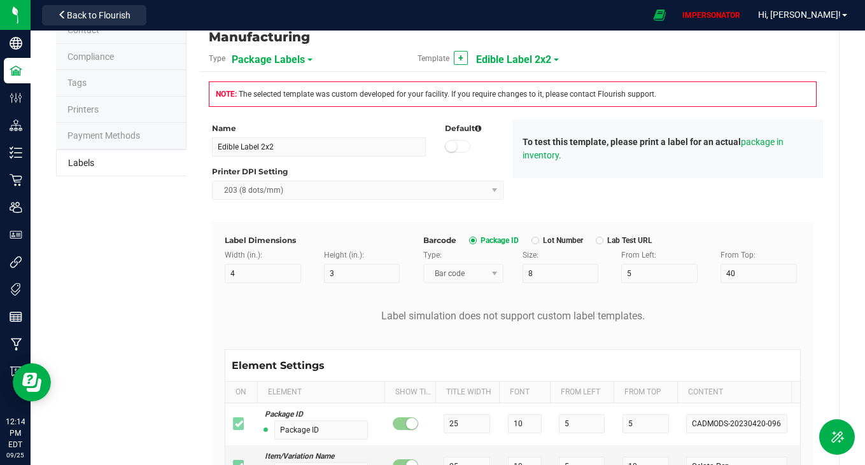
click at [520, 60] on span "Edible Label 2x2" at bounding box center [513, 60] width 75 height 22
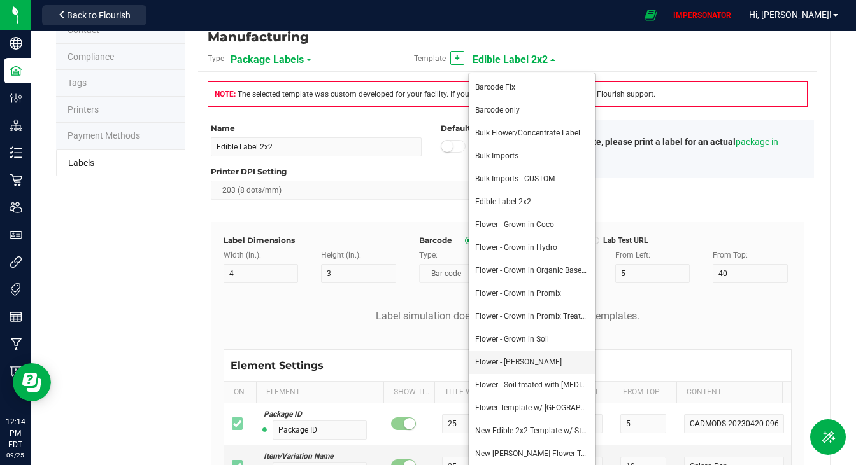
click at [536, 362] on li "Flower - [PERSON_NAME]" at bounding box center [532, 362] width 126 height 23
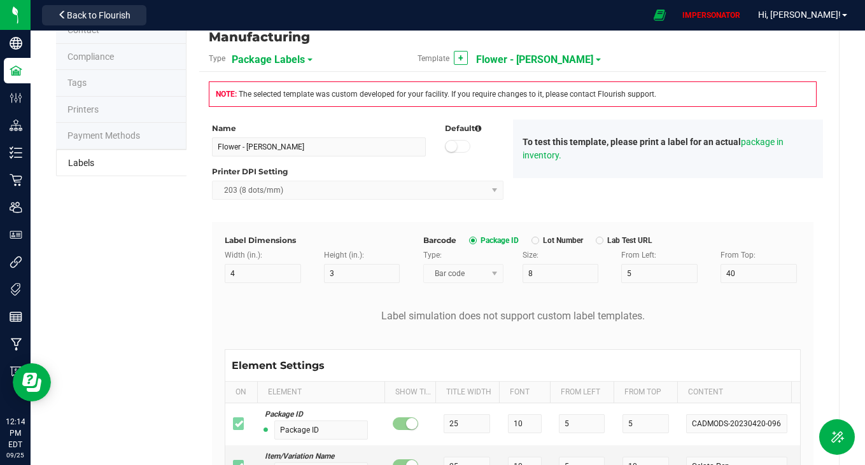
click at [516, 60] on span "Flower - [PERSON_NAME]" at bounding box center [534, 60] width 117 height 22
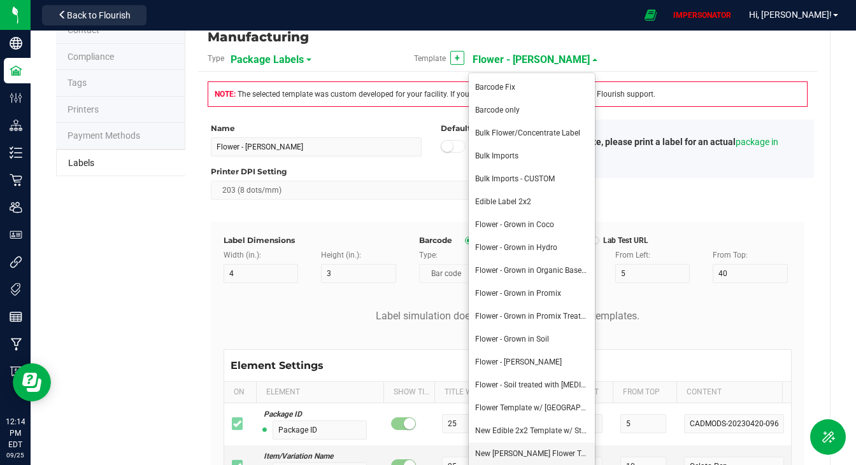
click at [551, 453] on span "New [PERSON_NAME] Flower Template" at bounding box center [542, 454] width 134 height 9
